Goal: Find contact information: Find contact information

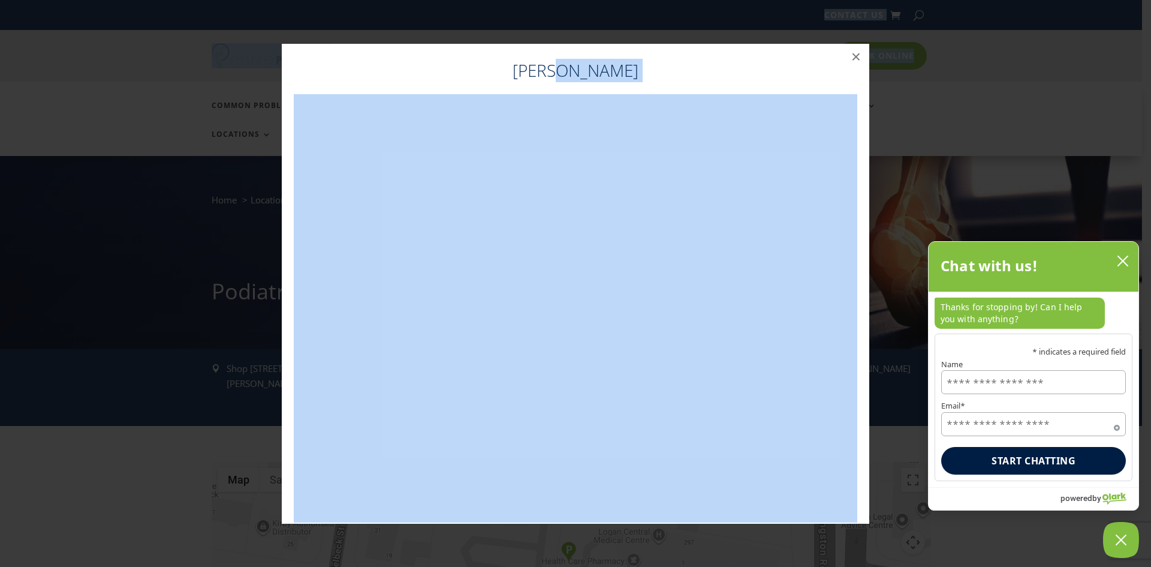
drag, startPoint x: 668, startPoint y: 53, endPoint x: 1747, endPoint y: 71, distance: 1078.7
click at [659, 71] on h4 "[PERSON_NAME]" at bounding box center [576, 73] width 564 height 29
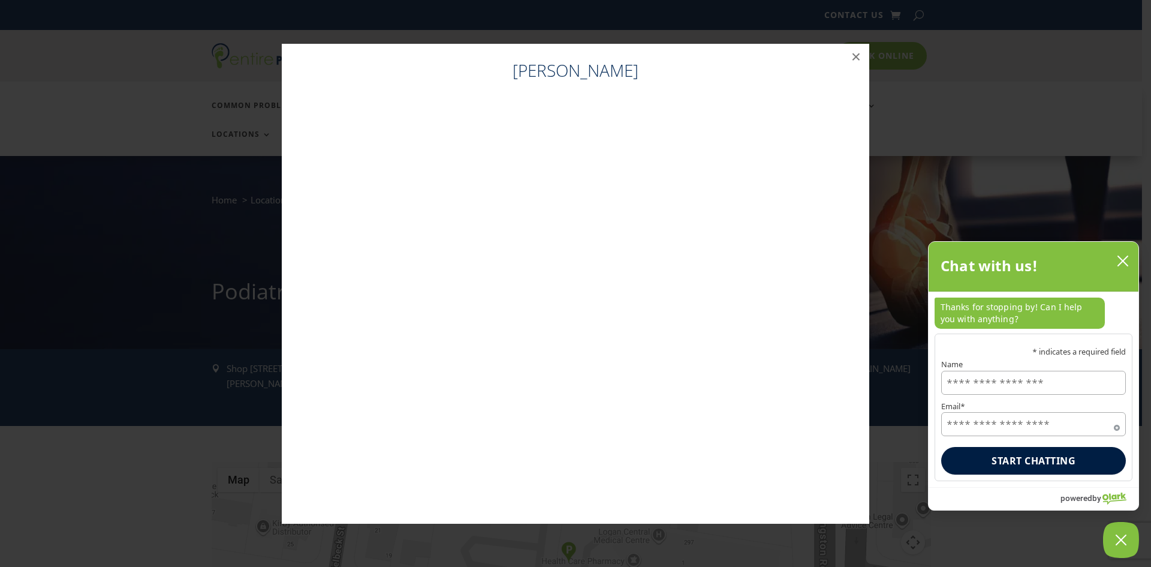
click at [650, 59] on h4 "[PERSON_NAME]" at bounding box center [576, 73] width 564 height 29
drag, startPoint x: 612, startPoint y: 63, endPoint x: 764, endPoint y: 80, distance: 153.8
click at [764, 80] on h4 "[PERSON_NAME]" at bounding box center [576, 73] width 564 height 29
click at [853, 61] on button "×" at bounding box center [856, 57] width 26 height 26
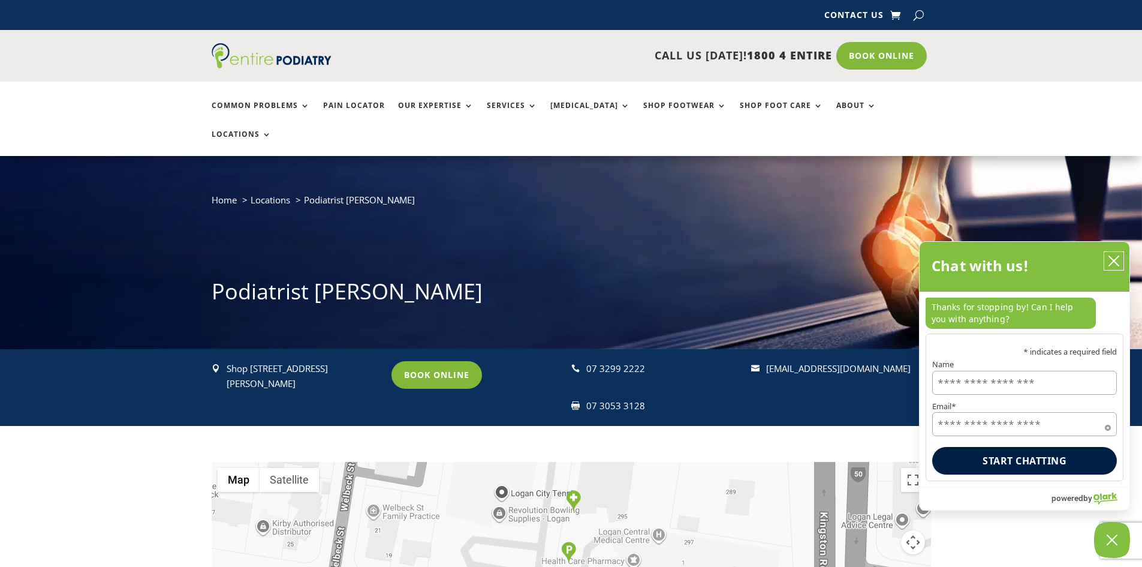
click at [1119, 258] on icon "close chatbox" at bounding box center [1114, 261] width 12 height 12
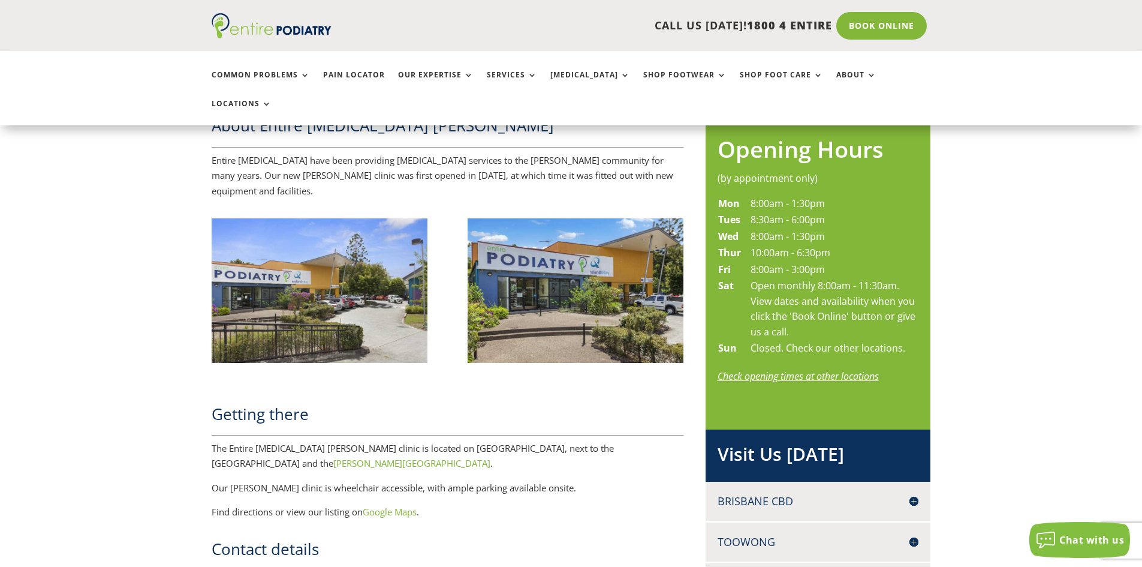
scroll to position [623, 0]
